Goal: Complete application form

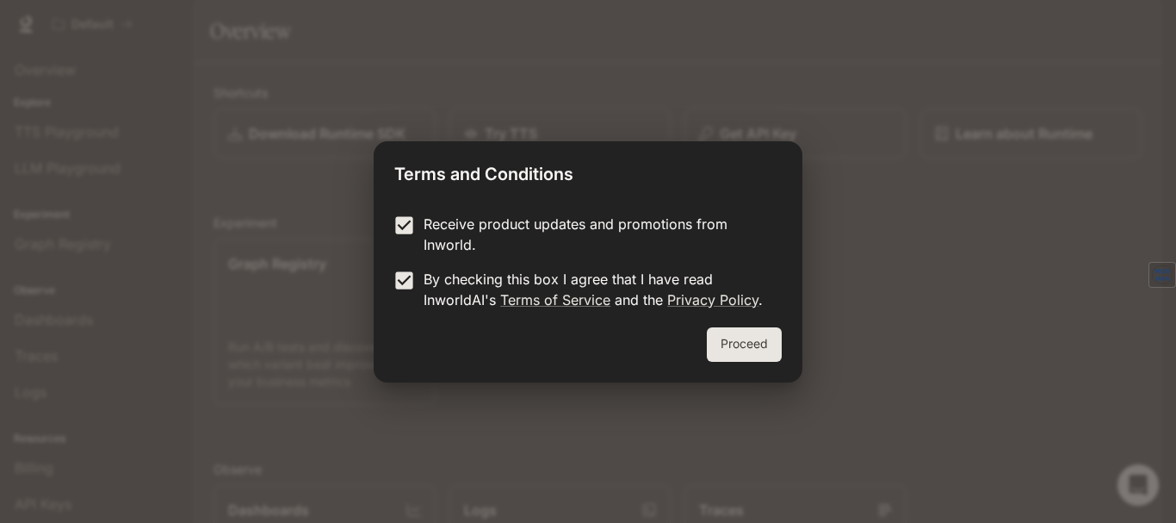
click at [754, 344] on button "Proceed" at bounding box center [744, 344] width 75 height 34
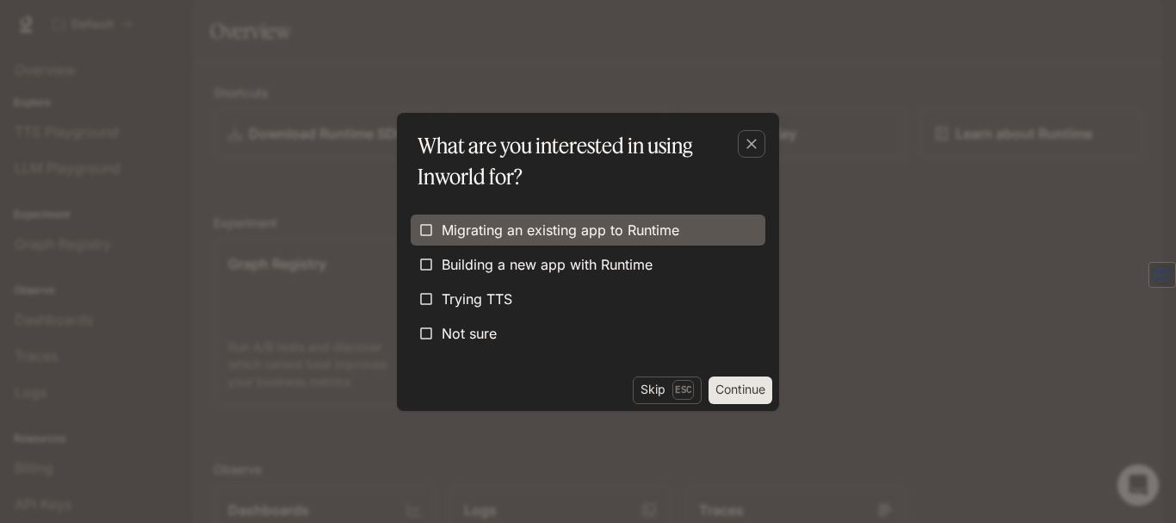
drag, startPoint x: 543, startPoint y: 222, endPoint x: 542, endPoint y: 242, distance: 19.8
click at [543, 227] on span "Migrating an existing app to Runtime" at bounding box center [561, 230] width 238 height 21
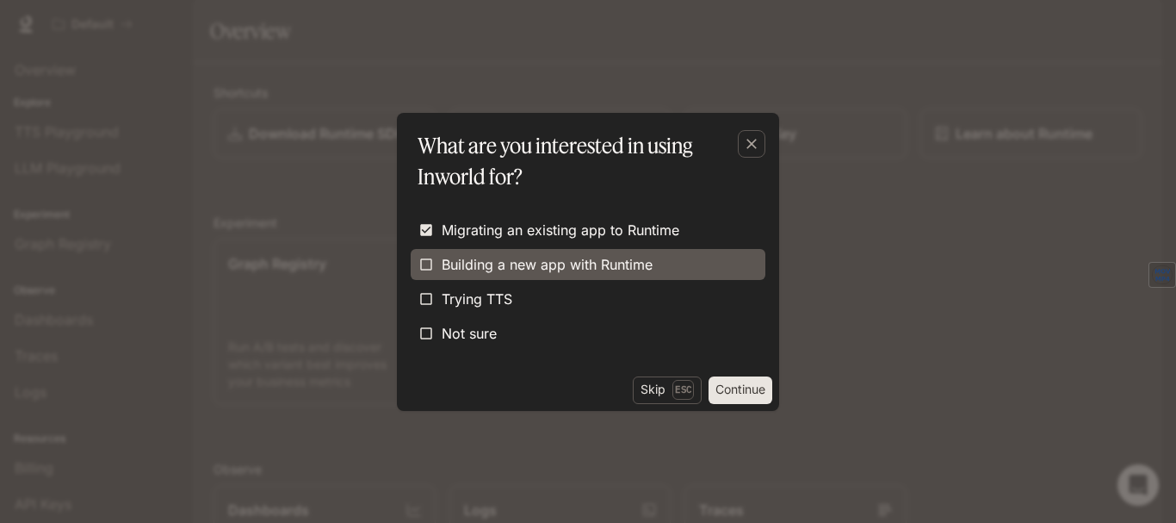
click at [537, 259] on span "Building a new app with Runtime" at bounding box center [547, 264] width 211 height 21
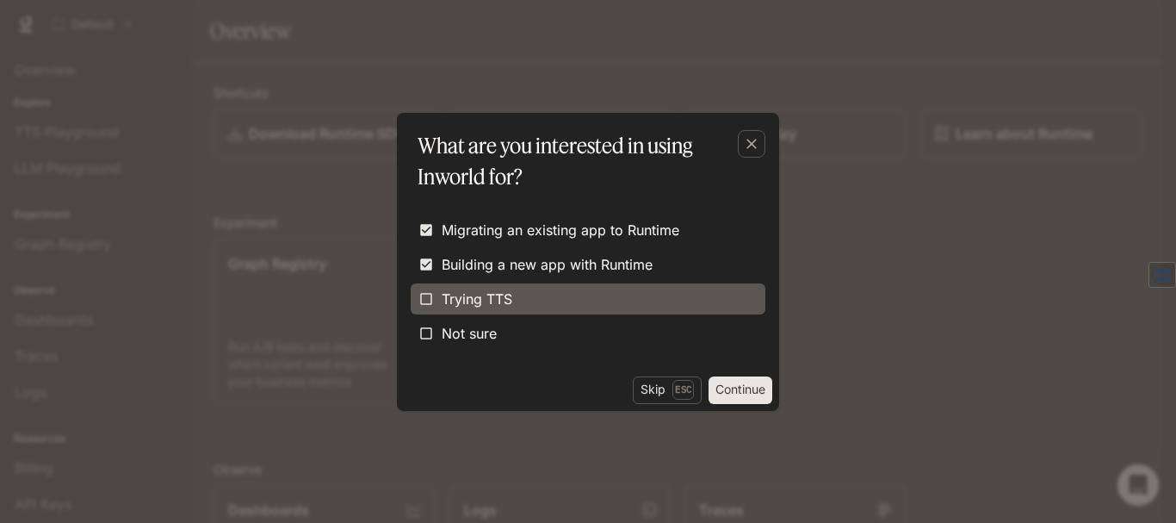
click at [521, 293] on label "Trying TTS" at bounding box center [588, 298] width 355 height 31
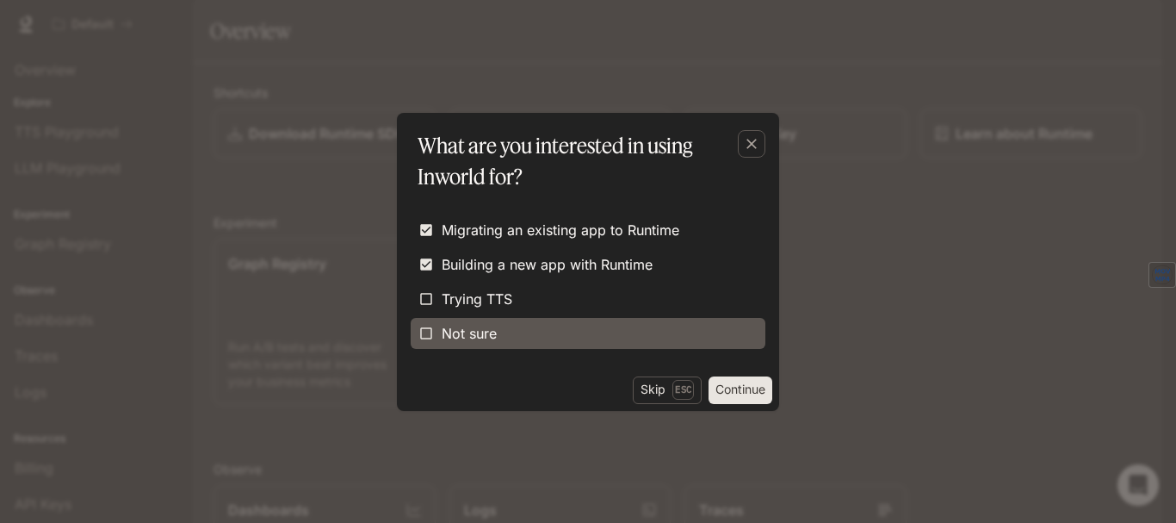
click at [496, 331] on span "Not sure" at bounding box center [469, 333] width 55 height 21
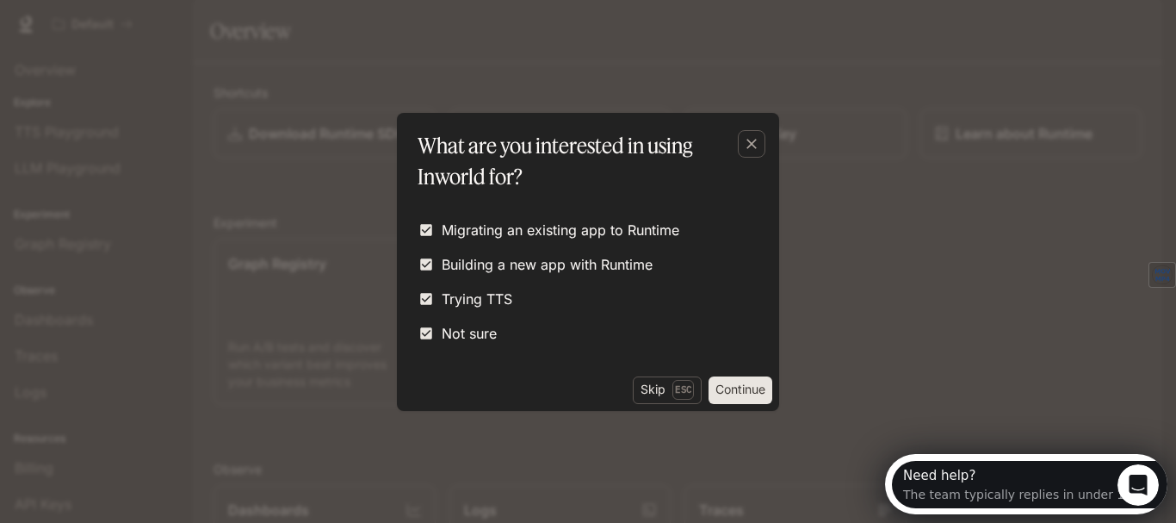
click at [732, 393] on button "Continue" at bounding box center [741, 390] width 64 height 28
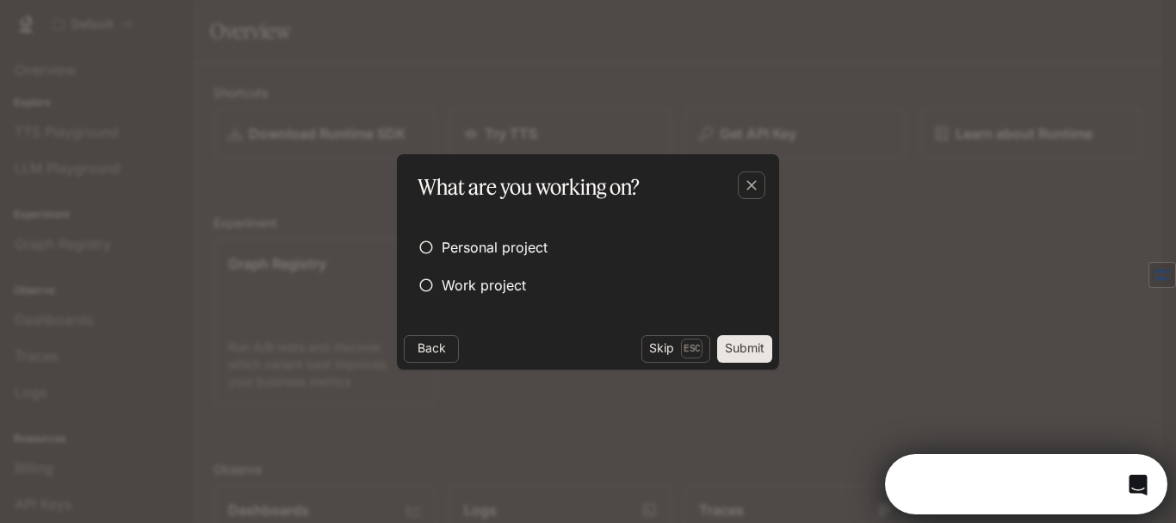
click at [758, 355] on button "Submit" at bounding box center [744, 349] width 55 height 28
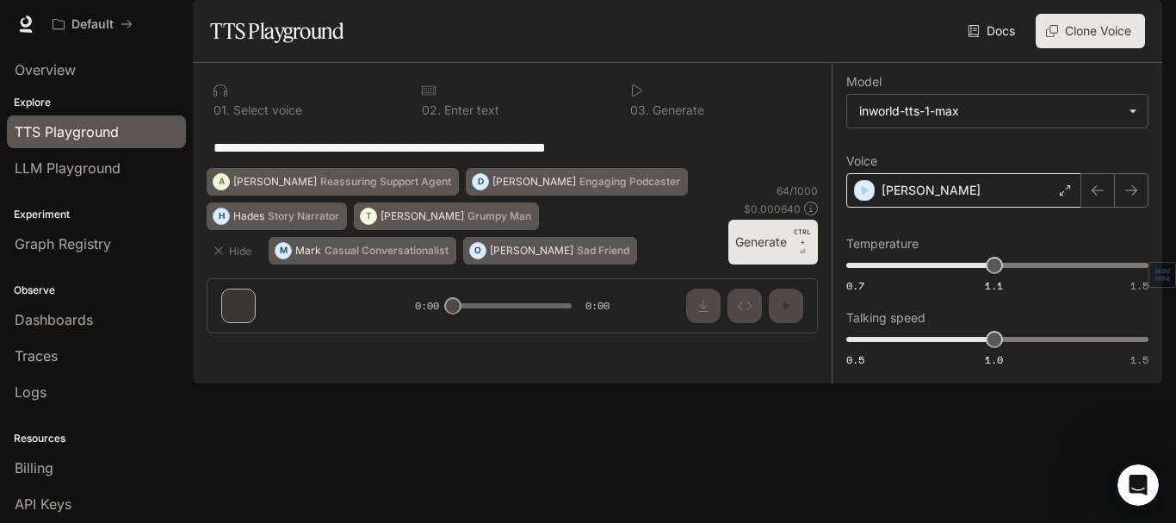
click at [966, 208] on div "[PERSON_NAME]" at bounding box center [964, 190] width 235 height 34
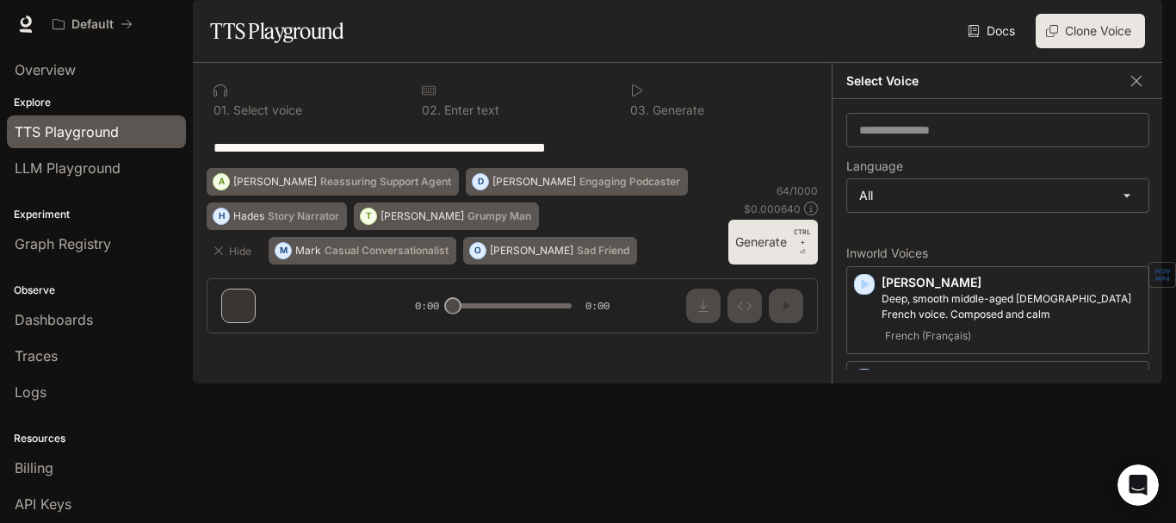
click at [796, 168] on div "**********" at bounding box center [512, 147] width 611 height 41
click at [1141, 90] on icon "button" at bounding box center [1136, 80] width 17 height 17
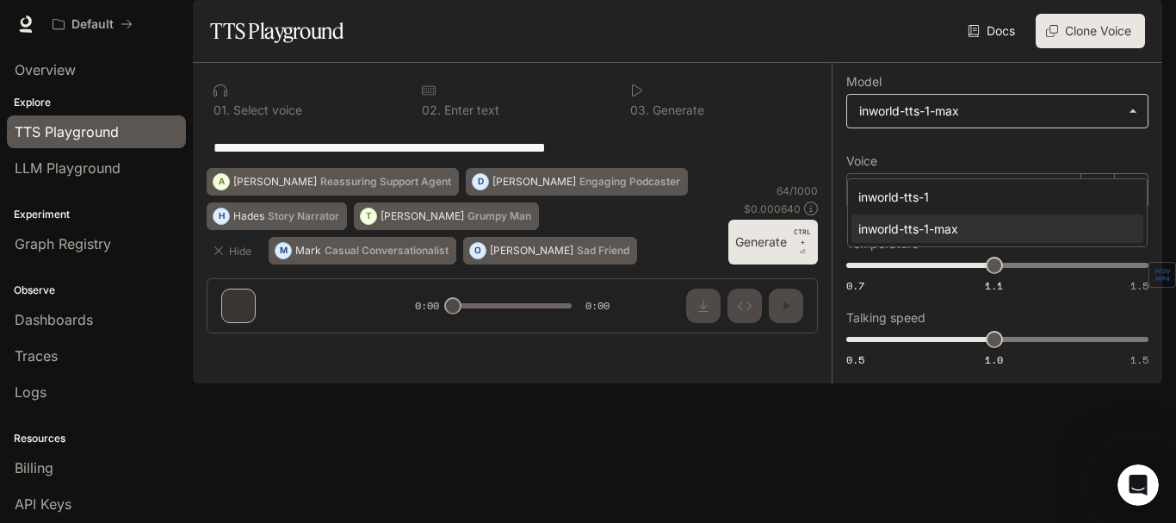
click at [1066, 167] on body "**********" at bounding box center [588, 261] width 1176 height 523
click at [1067, 167] on div at bounding box center [588, 261] width 1176 height 523
